Goal: Information Seeking & Learning: Learn about a topic

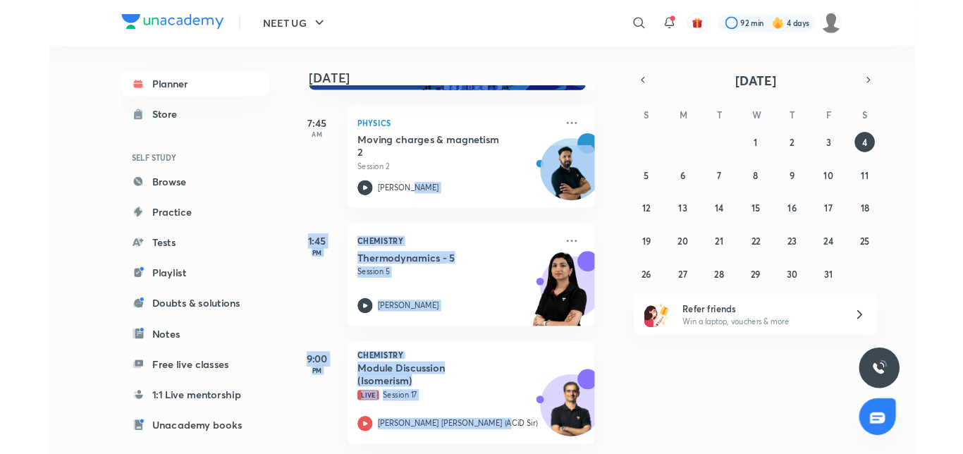
scroll to position [71, 14]
